Goal: Register for event/course

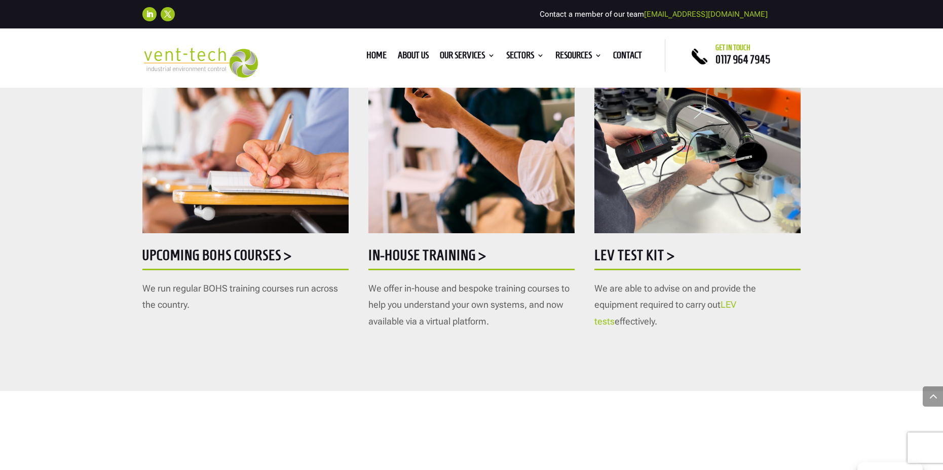
scroll to position [557, 0]
click at [257, 254] on h5 "Upcoming BOHS courses >" at bounding box center [245, 257] width 206 height 20
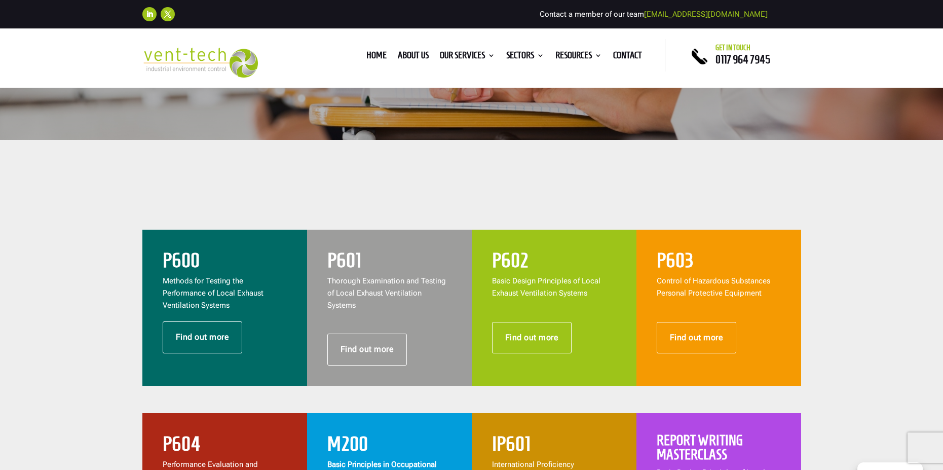
scroll to position [304, 0]
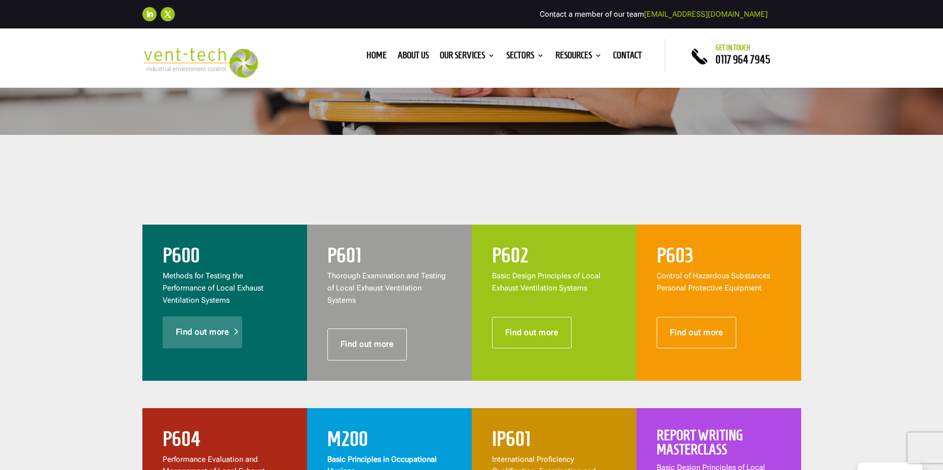
click at [202, 328] on link "Find out more" at bounding box center [203, 331] width 80 height 31
click at [522, 333] on link "Find out more" at bounding box center [532, 332] width 80 height 31
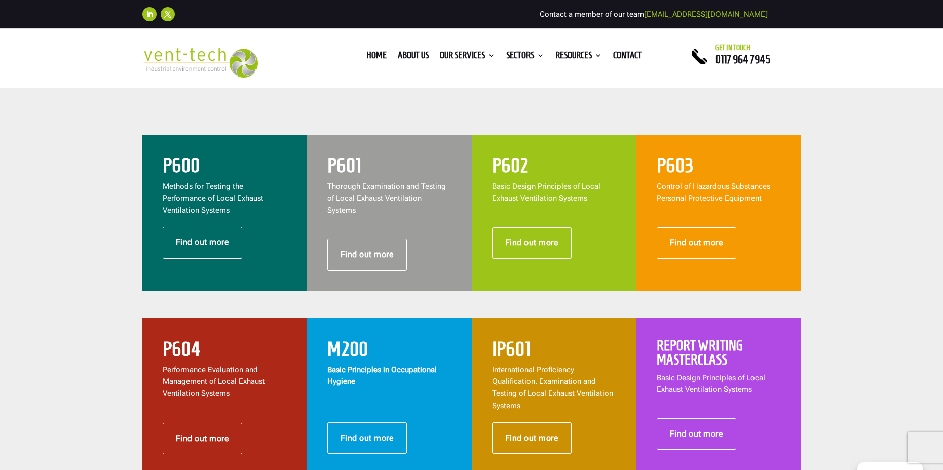
scroll to position [405, 0]
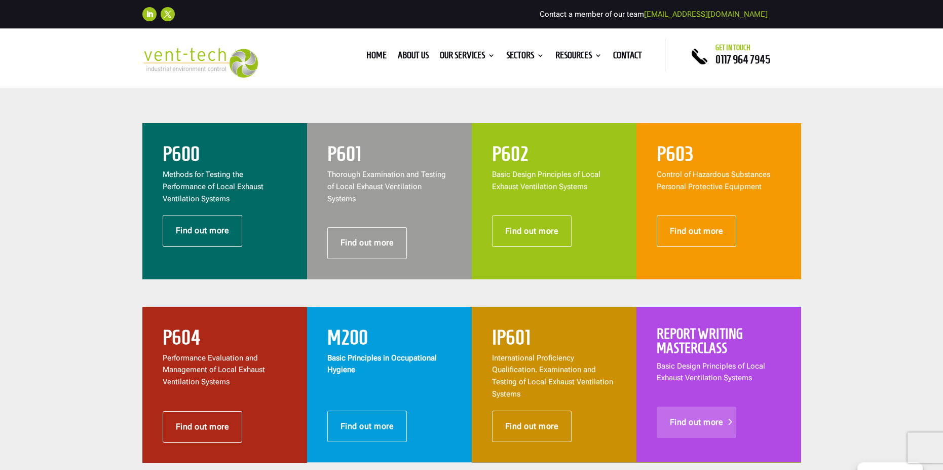
click at [704, 406] on link "Find out more" at bounding box center [697, 421] width 80 height 31
click at [377, 227] on link "Find out more" at bounding box center [367, 242] width 80 height 31
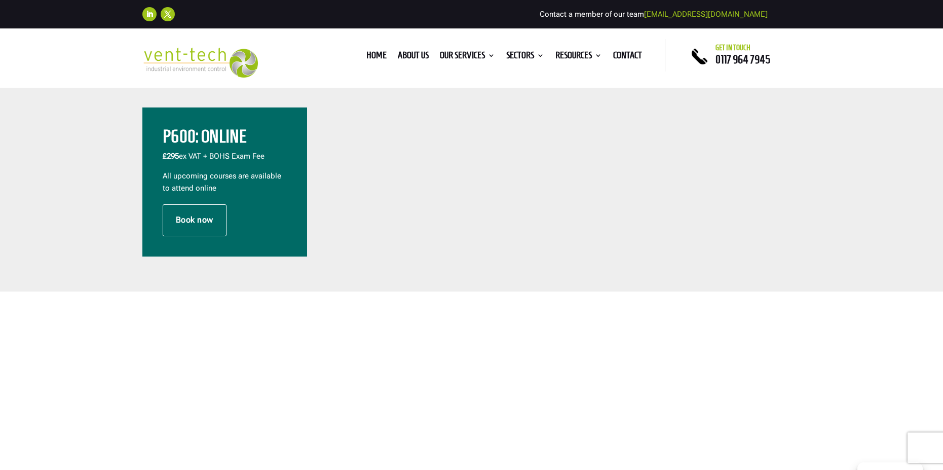
scroll to position [355, 0]
click at [208, 226] on link "Book now" at bounding box center [195, 219] width 64 height 31
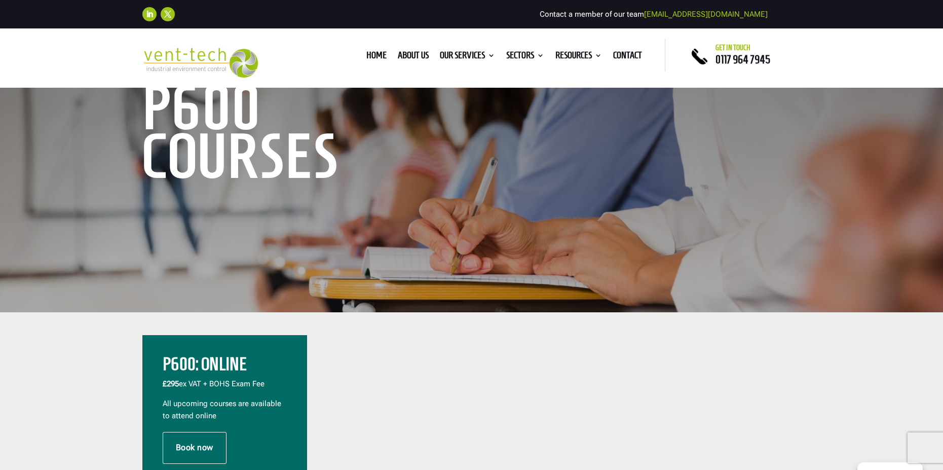
scroll to position [101, 0]
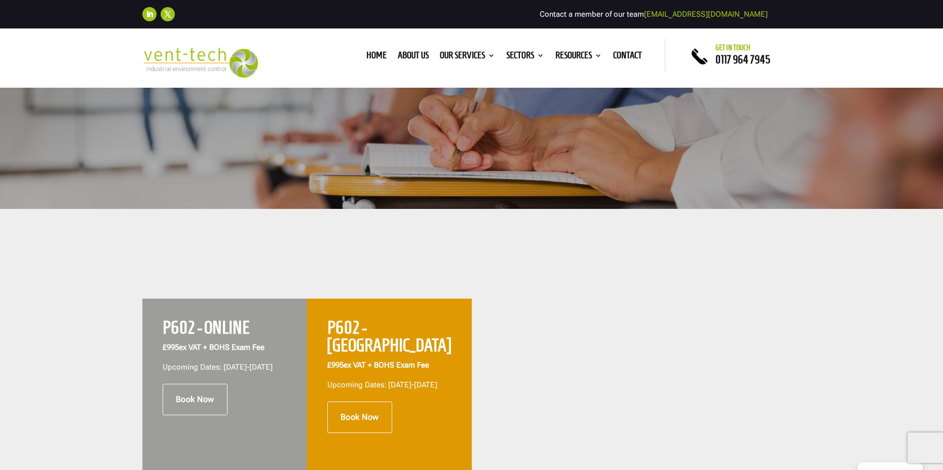
scroll to position [253, 0]
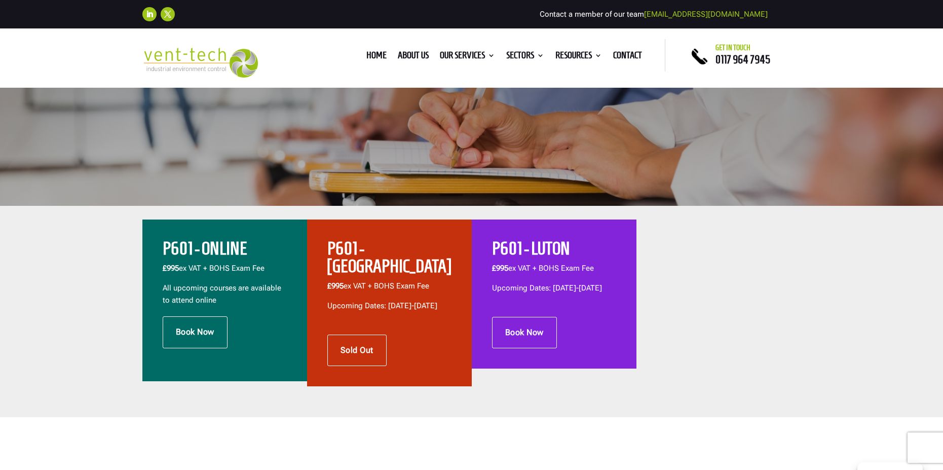
scroll to position [253, 0]
